Goal: Information Seeking & Learning: Learn about a topic

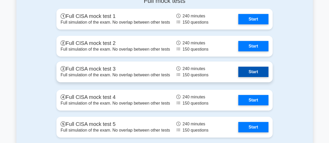
scroll to position [811, 0]
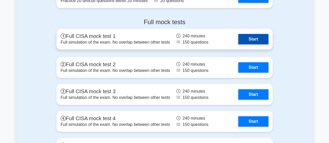
click at [247, 40] on link "Start" at bounding box center [253, 39] width 30 height 10
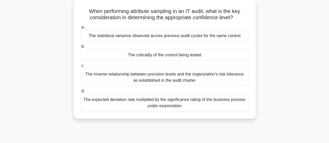
scroll to position [27, 0]
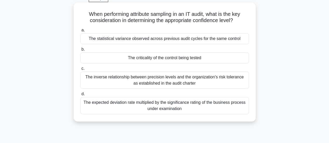
click at [155, 78] on div "The inverse relationship between precision levels and the organization's risk t…" at bounding box center [164, 80] width 168 height 17
click at [80, 70] on input "c. The inverse relationship between precision levels and the organization's ris…" at bounding box center [80, 68] width 0 height 3
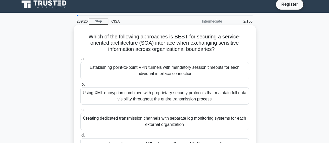
scroll to position [0, 0]
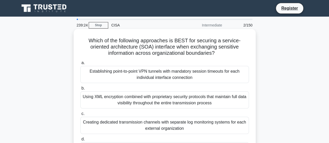
click at [162, 73] on div "Establishing point-to-point VPN tunnels with mandatory session timeouts for eac…" at bounding box center [164, 74] width 168 height 17
click at [80, 65] on input "a. Establishing point-to-point VPN tunnels with mandatory session timeouts for …" at bounding box center [80, 62] width 0 height 3
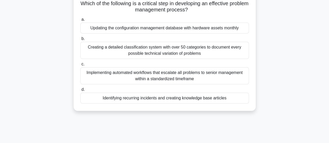
scroll to position [37, 0]
click at [151, 99] on div "Identifying recurring incidents and creating knowledge base articles" at bounding box center [164, 98] width 168 height 11
click at [80, 91] on input "d. Identifying recurring incidents and creating knowledge base articles" at bounding box center [80, 89] width 0 height 3
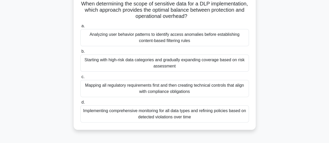
scroll to position [37, 0]
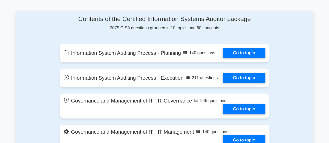
scroll to position [270, 0]
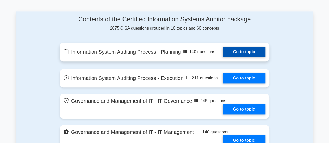
click at [244, 50] on link "Go to topic" at bounding box center [243, 52] width 43 height 10
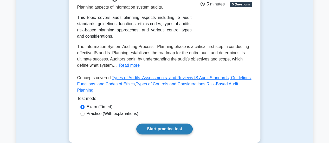
scroll to position [113, 0]
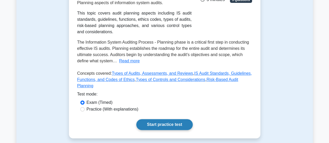
click at [167, 120] on link "Start practice test" at bounding box center [164, 124] width 56 height 11
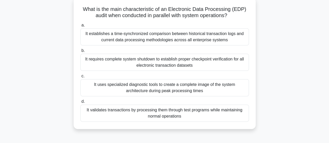
scroll to position [35, 0]
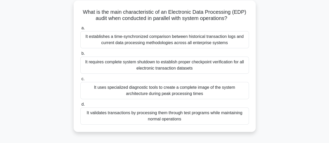
click at [201, 119] on div "It validates transactions by processing them through test programs while mainta…" at bounding box center [164, 116] width 168 height 17
click at [80, 106] on input "d. It validates transactions by processing them through test programs while mai…" at bounding box center [80, 104] width 0 height 3
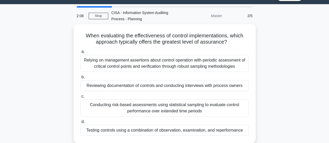
scroll to position [13, 0]
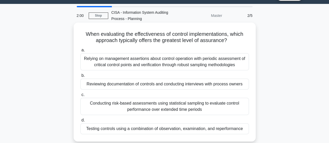
click at [223, 68] on div "Relying on management assertions about control operation with periodic assessme…" at bounding box center [164, 61] width 168 height 17
click at [80, 52] on input "a. Relying on management assertions about control operation with periodic asses…" at bounding box center [80, 50] width 0 height 3
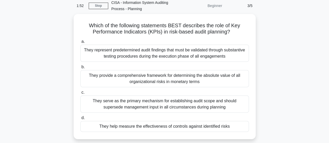
scroll to position [25, 0]
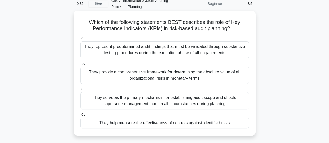
click at [218, 75] on div "They provide a comprehensive framework for determining the absolute value of al…" at bounding box center [164, 75] width 168 height 17
click at [80, 65] on input "b. They provide a comprehensive framework for determining the absolute value of…" at bounding box center [80, 63] width 0 height 3
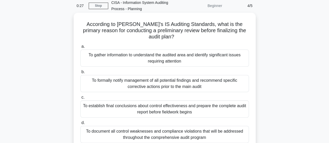
scroll to position [24, 0]
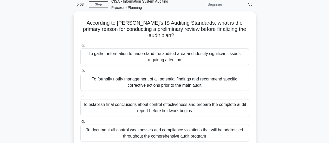
click at [195, 127] on div "To document all control weaknesses and compliance violations that will be addre…" at bounding box center [164, 133] width 168 height 17
click at [80, 123] on input "d. To document all control weaknesses and compliance violations that will be ad…" at bounding box center [80, 121] width 0 height 3
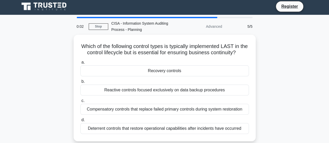
scroll to position [0, 0]
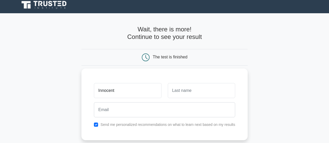
type input "Innocent"
click at [177, 87] on input "text" at bounding box center [201, 90] width 67 height 15
type input "Daka"
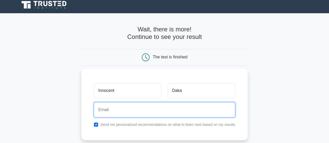
click at [173, 111] on input "email" at bounding box center [164, 109] width 141 height 15
type input "innodaka21@gmail.com"
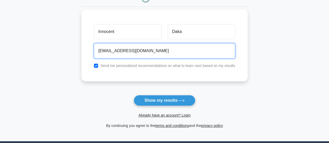
scroll to position [63, 0]
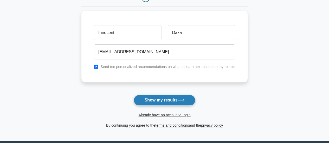
click at [153, 102] on button "Show my results" at bounding box center [164, 100] width 61 height 11
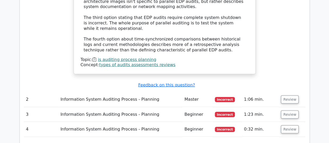
scroll to position [625, 0]
click at [285, 95] on button "Review" at bounding box center [290, 99] width 18 height 8
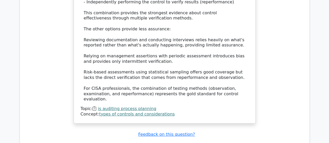
scroll to position [917, 0]
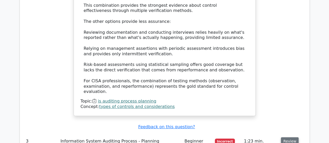
click at [285, 137] on button "Review" at bounding box center [290, 141] width 18 height 8
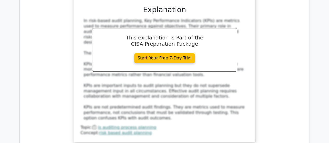
scroll to position [1183, 0]
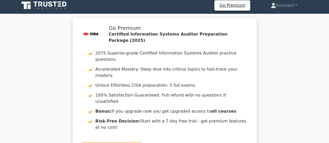
scroll to position [0, 0]
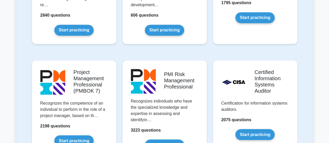
scroll to position [421, 0]
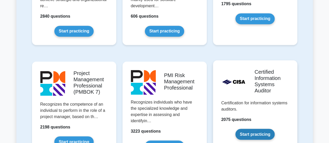
click at [252, 134] on link "Start practicing" at bounding box center [254, 134] width 39 height 11
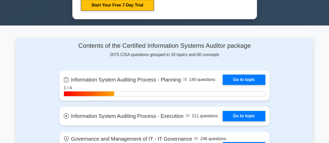
scroll to position [308, 0]
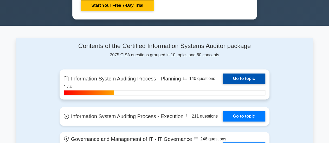
click at [239, 79] on link "Go to topic" at bounding box center [243, 79] width 43 height 10
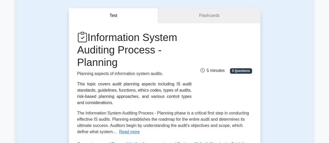
click at [201, 20] on link "Flashcards" at bounding box center [209, 15] width 102 height 15
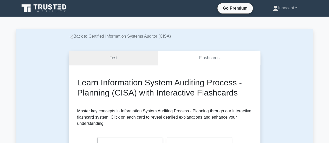
click at [118, 58] on link "Test" at bounding box center [113, 58] width 89 height 15
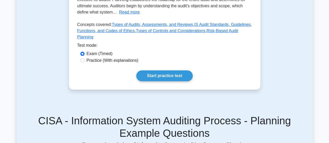
scroll to position [164, 0]
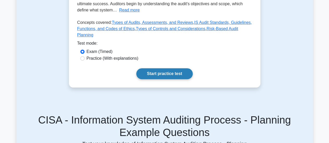
click at [162, 68] on link "Start practice test" at bounding box center [164, 73] width 56 height 11
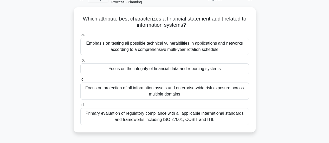
scroll to position [31, 0]
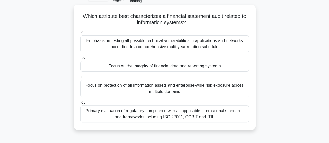
click at [138, 66] on div "Focus on the integrity of financial data and reporting systems" at bounding box center [164, 66] width 168 height 11
click at [80, 60] on input "b. Focus on the integrity of financial data and reporting systems" at bounding box center [80, 57] width 0 height 3
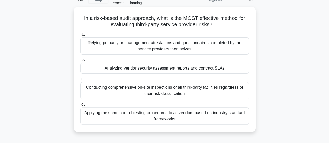
scroll to position [28, 0]
click at [193, 92] on div "Conducting comprehensive on-site inspections of all third-party facilities rega…" at bounding box center [164, 90] width 168 height 17
click at [80, 81] on input "c. Conducting comprehensive on-site inspections of all third-party facilities r…" at bounding box center [80, 79] width 0 height 3
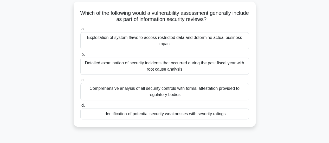
scroll to position [35, 0]
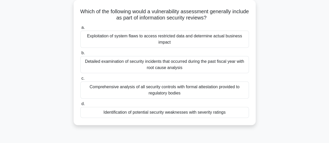
click at [168, 38] on div "Exploitation of system flaws to access restricted data and determine actual bus…" at bounding box center [164, 39] width 168 height 17
click at [80, 29] on input "a. Exploitation of system flaws to access restricted data and determine actual …" at bounding box center [80, 27] width 0 height 3
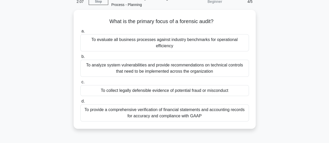
scroll to position [28, 0]
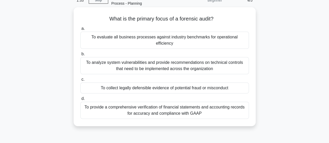
click at [179, 83] on div "To collect legally defensible evidence of potential fraud or misconduct" at bounding box center [164, 88] width 168 height 11
click at [80, 81] on input "c. To collect legally defensible evidence of potential fraud or misconduct" at bounding box center [80, 79] width 0 height 3
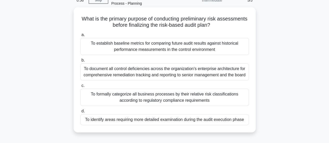
click at [174, 119] on div "To identify areas requiring more detailed examination during the audit executio…" at bounding box center [164, 119] width 168 height 11
click at [80, 113] on input "d. To identify areas requiring more detailed examination during the audit execu…" at bounding box center [80, 111] width 0 height 3
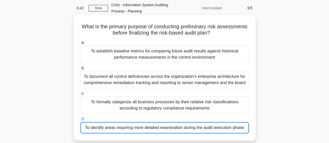
scroll to position [20, 0]
click at [188, 128] on div "To identify areas requiring more detailed examination during the audit executio…" at bounding box center [164, 127] width 168 height 11
click at [80, 121] on input "d. To identify areas requiring more detailed examination during the audit execu…" at bounding box center [80, 119] width 0 height 3
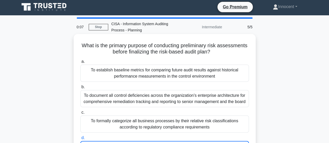
scroll to position [0, 0]
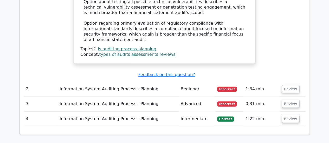
scroll to position [642, 0]
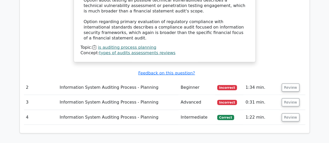
click at [168, 110] on td "Information System Auditing Process - Planning" at bounding box center [117, 117] width 121 height 15
click at [285, 114] on button "Review" at bounding box center [290, 118] width 18 height 8
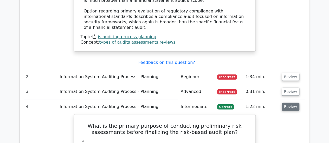
scroll to position [649, 0]
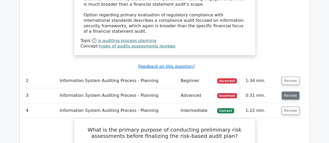
click at [289, 92] on button "Review" at bounding box center [290, 96] width 18 height 8
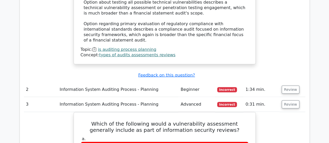
scroll to position [639, 0]
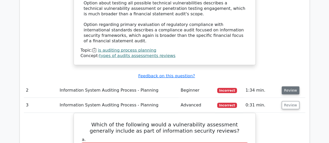
click at [288, 87] on button "Review" at bounding box center [290, 91] width 18 height 8
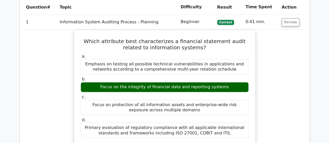
scroll to position [395, 0]
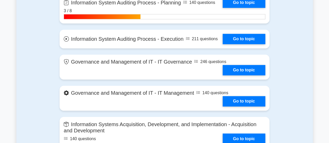
scroll to position [386, 0]
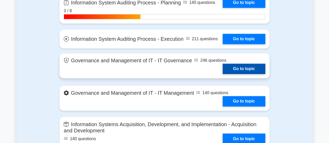
click at [234, 66] on link "Go to topic" at bounding box center [243, 69] width 43 height 10
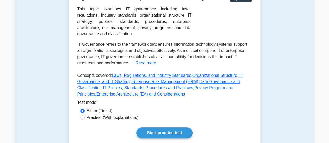
scroll to position [147, 0]
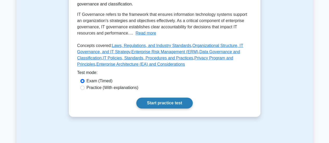
click at [169, 98] on link "Start practice test" at bounding box center [164, 103] width 56 height 11
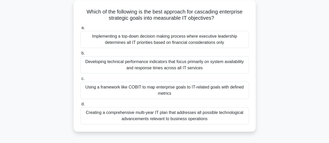
scroll to position [37, 0]
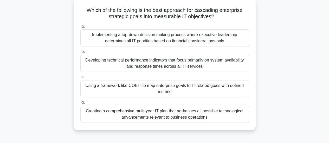
click at [203, 88] on div "Using a framework like COBIT to map enterprise goals to IT-related goals with d…" at bounding box center [164, 88] width 168 height 17
click at [80, 79] on input "c. Using a framework like COBIT to map enterprise goals to IT-related goals wit…" at bounding box center [80, 77] width 0 height 3
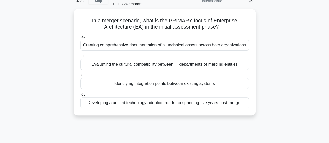
scroll to position [28, 0]
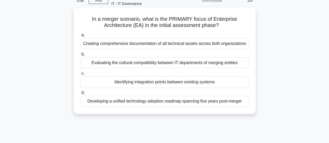
click at [146, 83] on div "Identifying integration points between existing systems" at bounding box center [164, 82] width 168 height 11
click at [80, 75] on input "c. Identifying integration points between existing systems" at bounding box center [80, 73] width 0 height 3
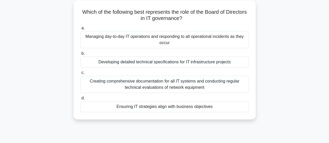
scroll to position [36, 0]
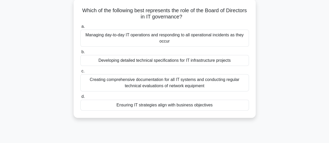
click at [149, 104] on div "Ensuring IT strategies align with business objectives" at bounding box center [164, 105] width 168 height 11
click at [80, 98] on input "d. Ensuring IT strategies align with business objectives" at bounding box center [80, 96] width 0 height 3
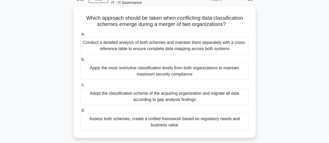
scroll to position [30, 0]
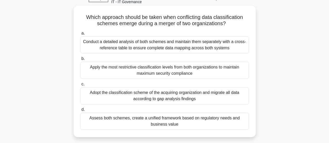
click at [194, 97] on div "Adopt the classification scheme of the acquiring organization and migrate all d…" at bounding box center [164, 95] width 168 height 17
click at [80, 86] on input "c. Adopt the classification scheme of the acquiring organization and migrate al…" at bounding box center [80, 84] width 0 height 3
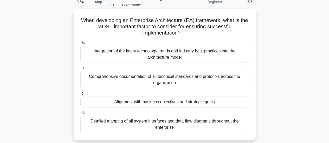
scroll to position [27, 0]
click at [187, 58] on div "Integration of the latest technology trends and industry best practices into th…" at bounding box center [164, 53] width 168 height 17
click at [80, 44] on input "a. Integration of the latest technology trends and industry best practices into…" at bounding box center [80, 42] width 0 height 3
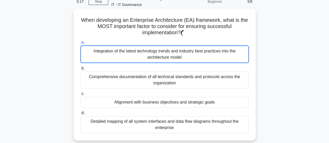
scroll to position [0, 0]
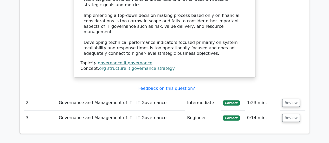
scroll to position [644, 0]
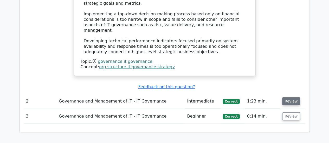
click at [287, 97] on button "Review" at bounding box center [291, 101] width 18 height 8
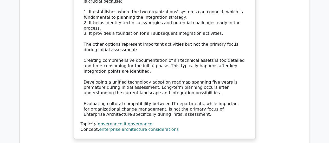
scroll to position [907, 0]
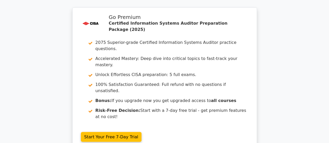
scroll to position [1363, 0]
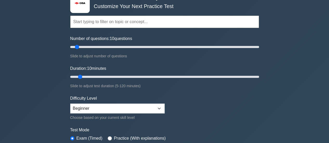
scroll to position [35, 0]
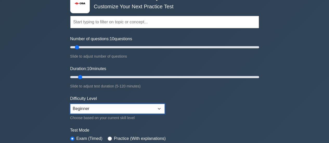
click at [159, 108] on select "Beginner Intermediate Expert" at bounding box center [117, 109] width 94 height 10
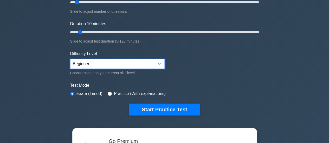
scroll to position [81, 0]
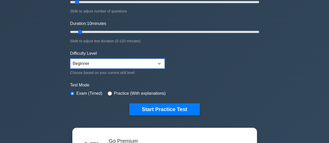
click at [159, 63] on select "Beginner Intermediate Expert" at bounding box center [117, 64] width 94 height 10
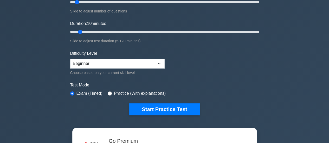
click at [197, 59] on form "Topics Information System Auditing Process - Planning Information System Auditi…" at bounding box center [164, 35] width 189 height 161
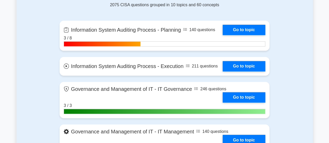
scroll to position [359, 0]
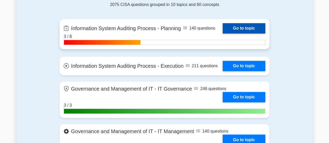
click at [240, 28] on link "Go to topic" at bounding box center [243, 28] width 43 height 10
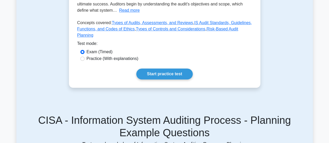
scroll to position [164, 0]
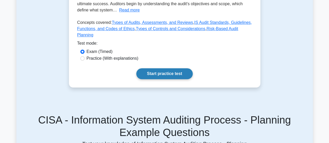
click at [156, 69] on link "Start practice test" at bounding box center [164, 73] width 56 height 11
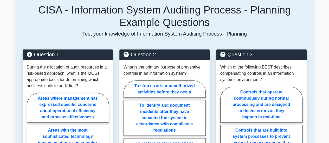
scroll to position [276, 0]
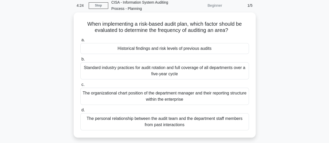
click at [193, 50] on div "Historical findings and risk levels of previous audits" at bounding box center [164, 48] width 168 height 11
click at [80, 42] on input "a. Historical findings and risk levels of previous audits" at bounding box center [80, 39] width 0 height 3
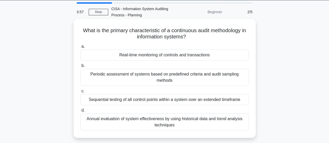
scroll to position [17, 0]
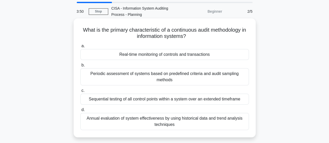
click at [192, 94] on div "Sequential testing of all control points within a system over an extended timef…" at bounding box center [164, 99] width 168 height 11
click at [80, 93] on input "c. Sequential testing of all control points within a system over an extended ti…" at bounding box center [80, 90] width 0 height 3
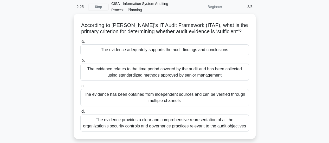
scroll to position [21, 0]
click at [174, 50] on div "The evidence adequately supports the audit findings and conclusions" at bounding box center [164, 50] width 168 height 11
click at [80, 43] on input "a. The evidence adequately supports the audit findings and conclusions" at bounding box center [80, 41] width 0 height 3
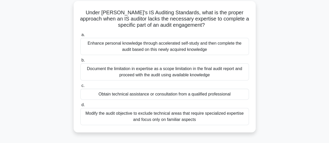
scroll to position [36, 0]
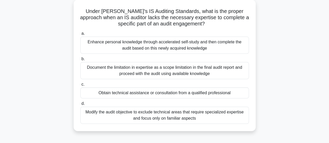
click at [212, 69] on div "Document the limitation in expertise as a scope limitation in the final audit r…" at bounding box center [164, 70] width 168 height 17
click at [80, 61] on input "b. Document the limitation in expertise as a scope limitation in the final audi…" at bounding box center [80, 58] width 0 height 3
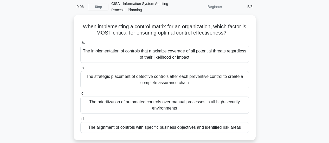
scroll to position [22, 0]
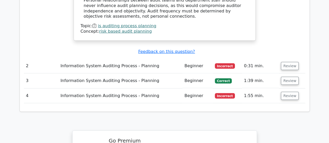
scroll to position [671, 0]
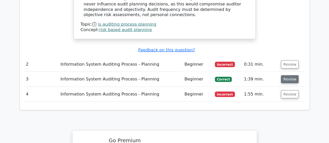
click at [287, 75] on button "Review" at bounding box center [290, 79] width 18 height 8
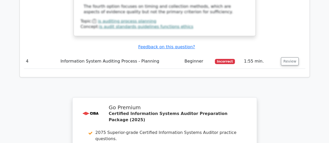
scroll to position [955, 0]
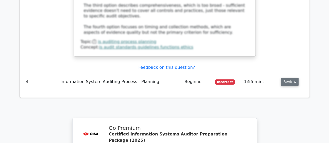
click at [291, 78] on button "Review" at bounding box center [290, 82] width 18 height 8
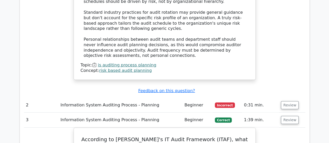
scroll to position [630, 0]
click at [289, 102] on button "Review" at bounding box center [290, 106] width 18 height 8
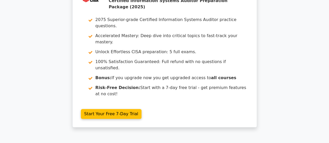
scroll to position [0, 0]
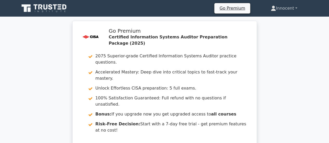
click at [296, 9] on link "Innocent" at bounding box center [283, 8] width 51 height 10
click at [36, 5] on icon at bounding box center [36, 6] width 4 height 5
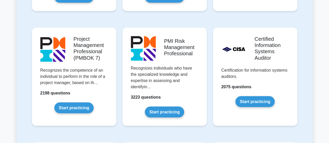
scroll to position [398, 0]
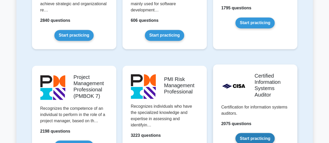
click at [272, 133] on link "Start practicing" at bounding box center [254, 138] width 39 height 11
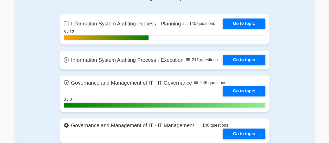
scroll to position [365, 0]
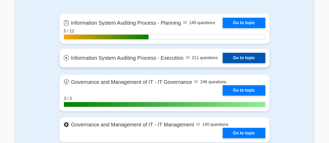
click at [245, 56] on link "Go to topic" at bounding box center [243, 58] width 43 height 10
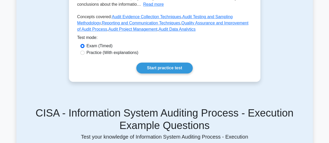
scroll to position [178, 0]
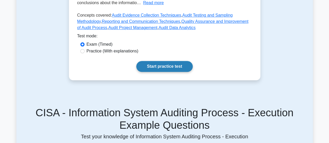
click at [175, 65] on link "Start practice test" at bounding box center [164, 66] width 56 height 11
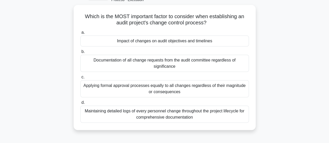
scroll to position [32, 0]
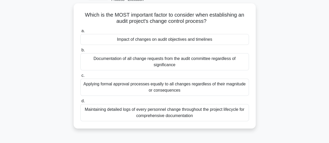
click at [141, 85] on div "Applying formal approval processes equally to all changes regardless of their m…" at bounding box center [164, 87] width 168 height 17
click at [80, 77] on input "c. Applying formal approval processes equally to all changes regardless of thei…" at bounding box center [80, 75] width 0 height 3
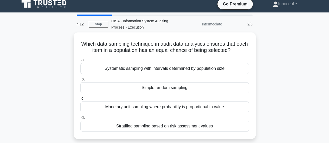
scroll to position [0, 0]
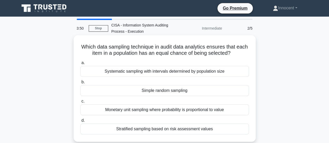
click at [153, 91] on div "Simple random sampling" at bounding box center [164, 90] width 168 height 11
click at [80, 84] on input "b. Simple random sampling" at bounding box center [80, 82] width 0 height 3
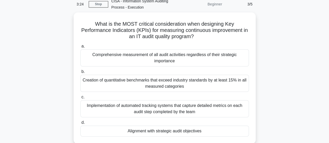
scroll to position [28, 0]
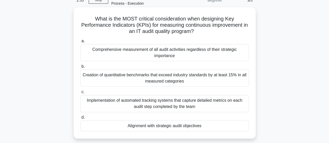
click at [171, 104] on div "Implementation of automated tracking systems that capture detailed metrics on e…" at bounding box center [164, 103] width 168 height 17
click at [80, 94] on input "c. Implementation of automated tracking systems that capture detailed metrics o…" at bounding box center [80, 91] width 0 height 3
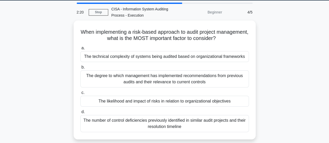
scroll to position [16, 0]
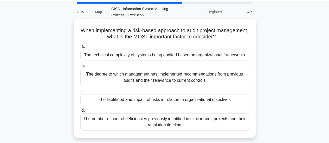
click at [163, 100] on div "The likelihood and impact of risks in relation to organizational objectives" at bounding box center [164, 99] width 168 height 11
click at [80, 93] on input "c. The likelihood and impact of risks in relation to organizational objectives" at bounding box center [80, 91] width 0 height 3
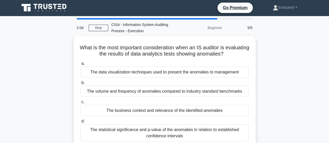
scroll to position [0, 0]
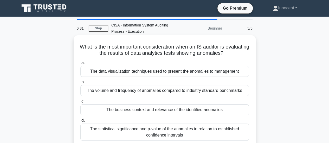
click at [164, 93] on div "The volume and frequency of anomalies compared to industry standard benchmarks" at bounding box center [164, 90] width 168 height 11
click at [80, 84] on input "b. The volume and frequency of anomalies compared to industry standard benchmar…" at bounding box center [80, 82] width 0 height 3
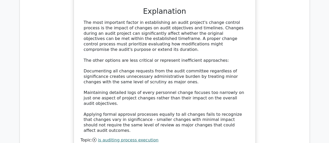
scroll to position [619, 0]
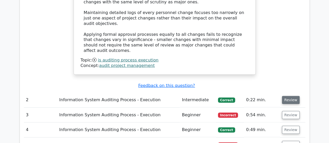
click at [289, 96] on button "Review" at bounding box center [291, 100] width 18 height 8
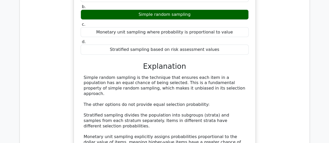
scroll to position [772, 0]
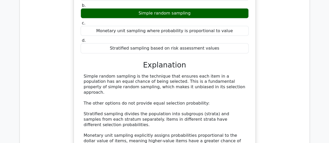
click at [267, 113] on div "Which data sampling technique in audit data analytics ensures that each item in…" at bounding box center [164, 79] width 281 height 249
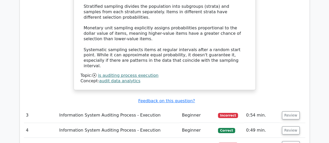
scroll to position [880, 0]
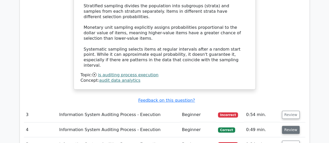
click at [287, 126] on button "Review" at bounding box center [291, 130] width 18 height 8
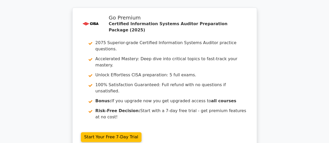
scroll to position [1335, 0]
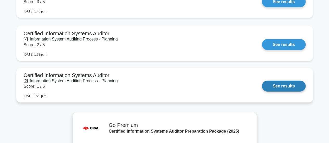
scroll to position [555, 0]
